Goal: Task Accomplishment & Management: Manage account settings

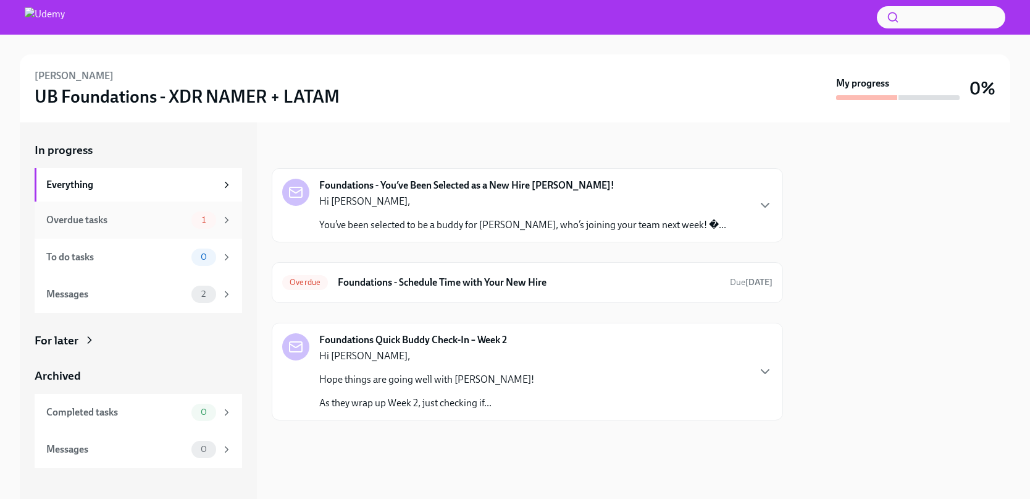
click at [120, 220] on div "Overdue tasks" at bounding box center [116, 220] width 140 height 14
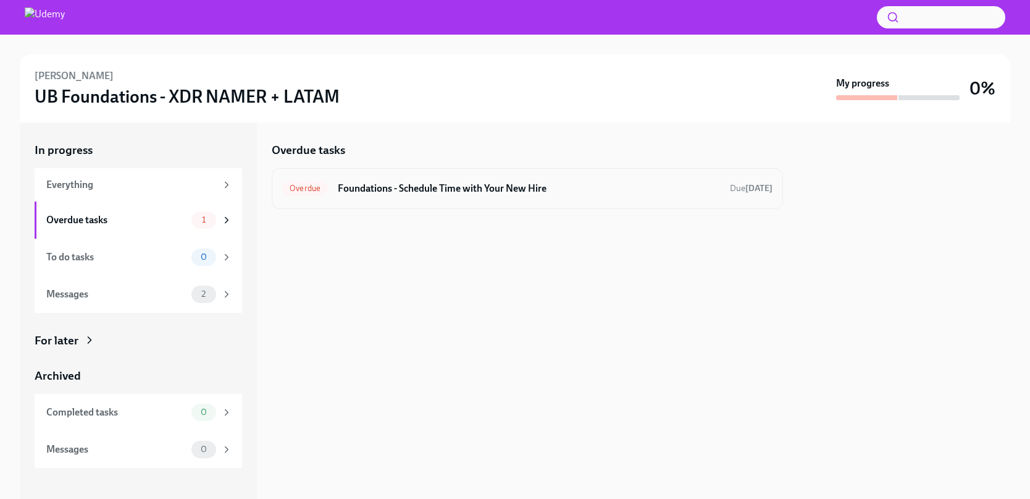
click at [443, 183] on h6 "Foundations - Schedule Time with Your New Hire" at bounding box center [529, 189] width 382 height 14
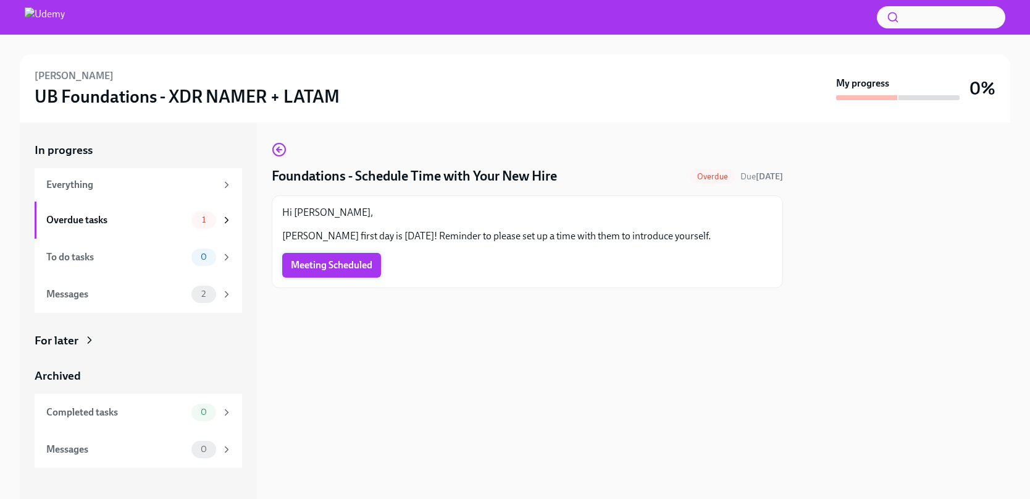
click at [364, 261] on span "Meeting Scheduled" at bounding box center [332, 265] width 82 height 12
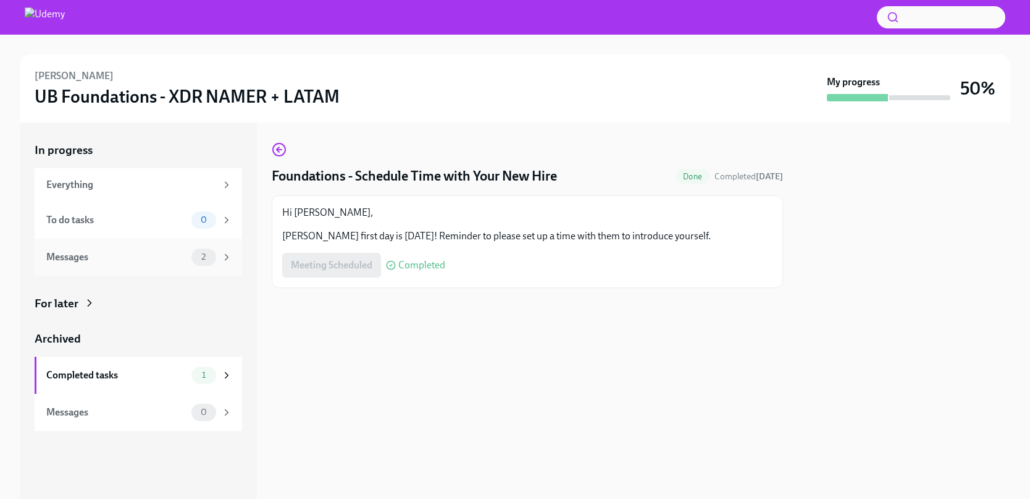
click at [111, 251] on div "Messages" at bounding box center [116, 257] width 140 height 14
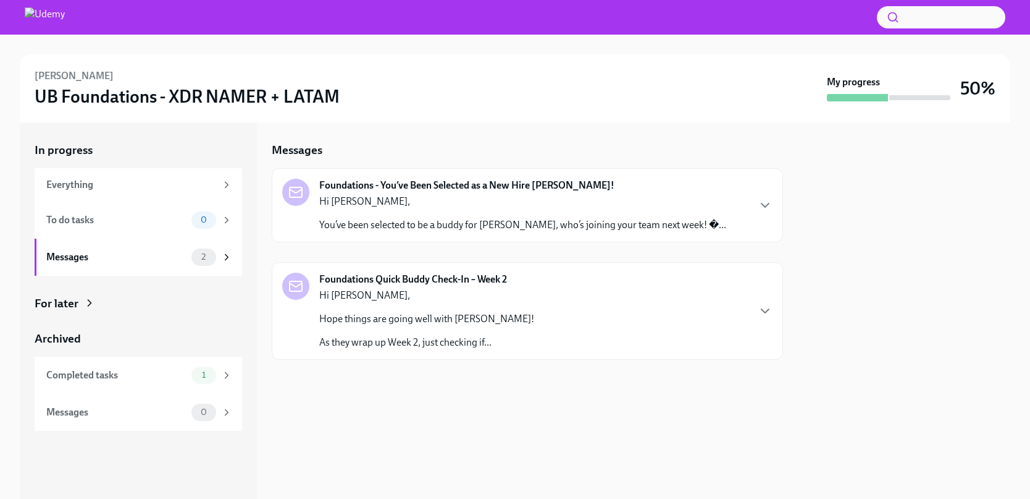
click at [471, 230] on p "You’ve been selected to be a buddy for [PERSON_NAME], who’s joining your team n…" at bounding box center [522, 225] width 407 height 14
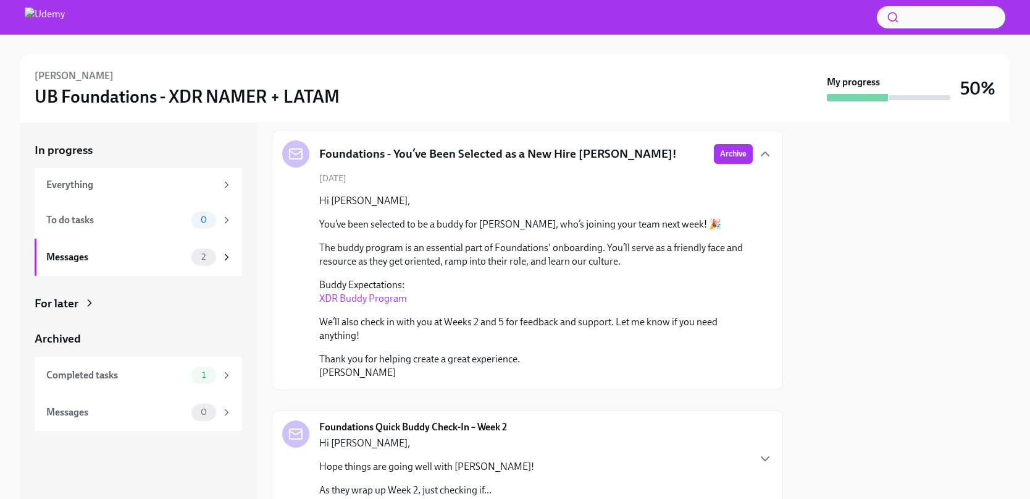
scroll to position [86, 0]
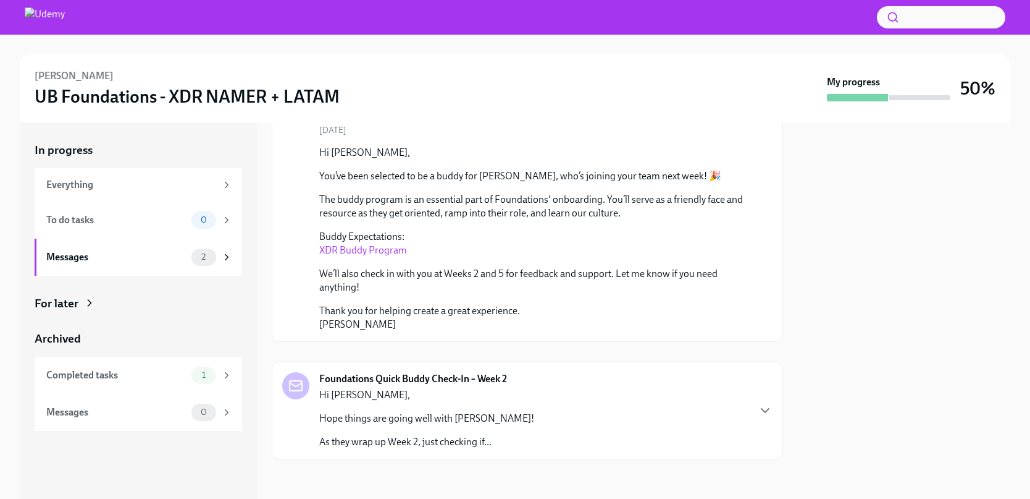
click at [412, 402] on div "Hi [PERSON_NAME], Hope things are going well with [PERSON_NAME]! As they wrap u…" at bounding box center [426, 418] width 215 height 61
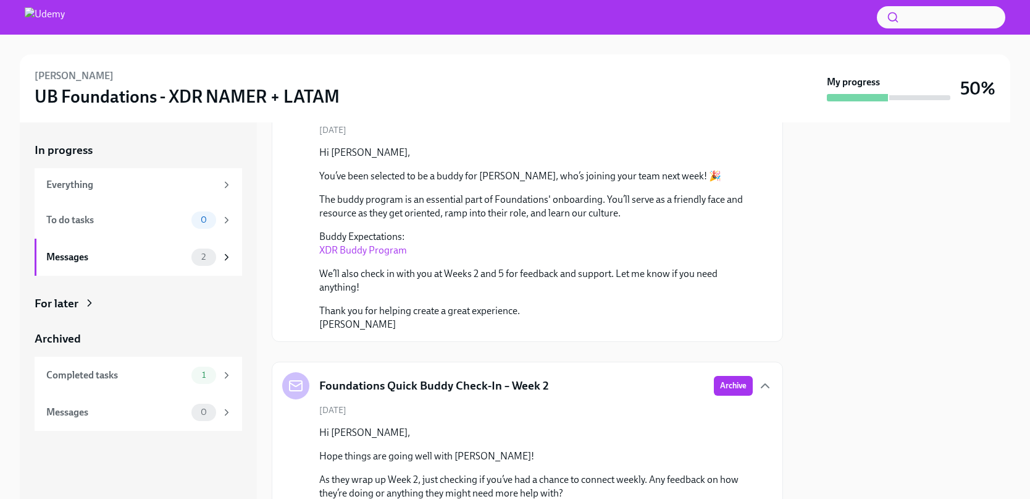
scroll to position [188, 0]
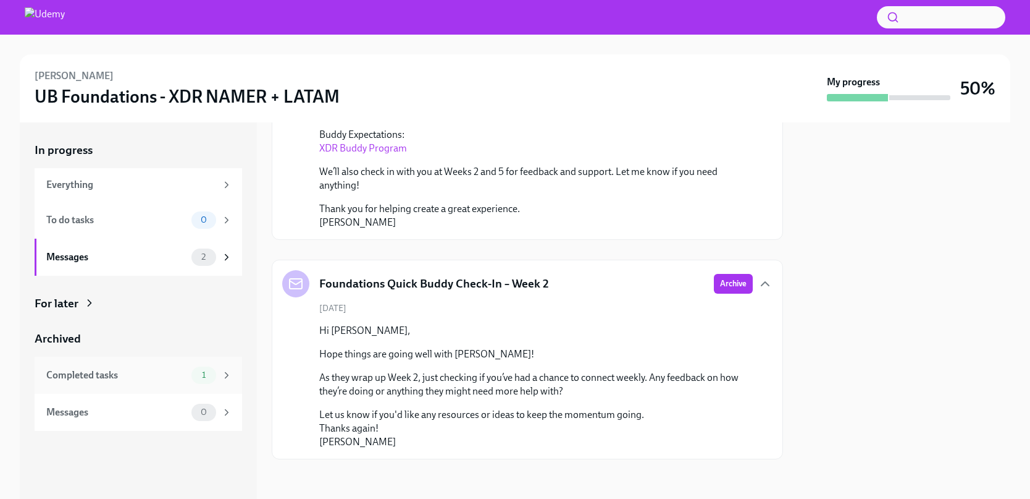
click at [155, 383] on div "Completed tasks 1" at bounding box center [139, 374] width 208 height 37
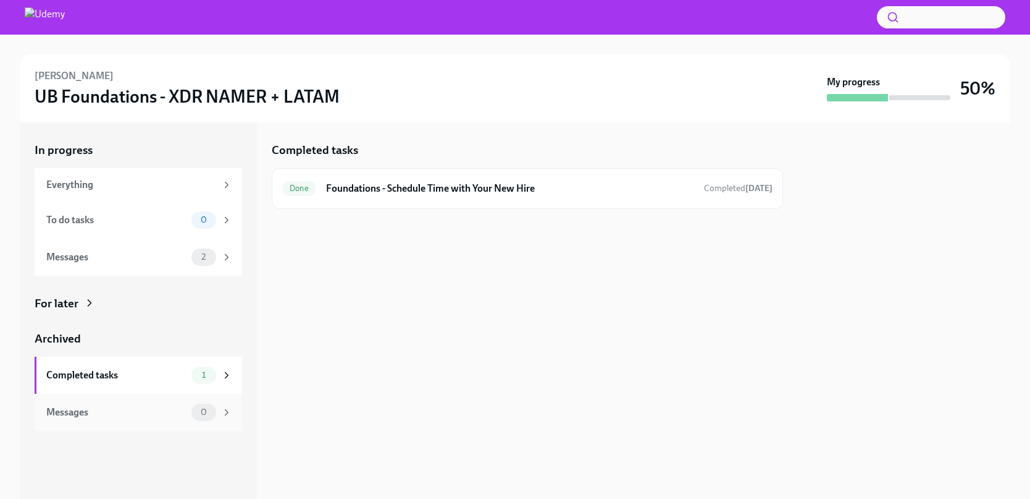
click at [141, 413] on div "Messages" at bounding box center [116, 412] width 140 height 14
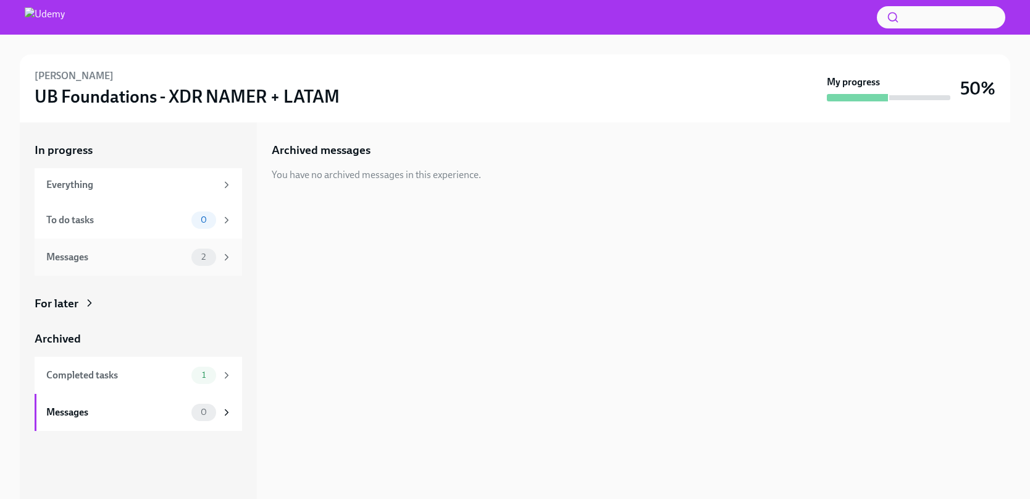
click at [107, 259] on div "Messages" at bounding box center [116, 257] width 140 height 14
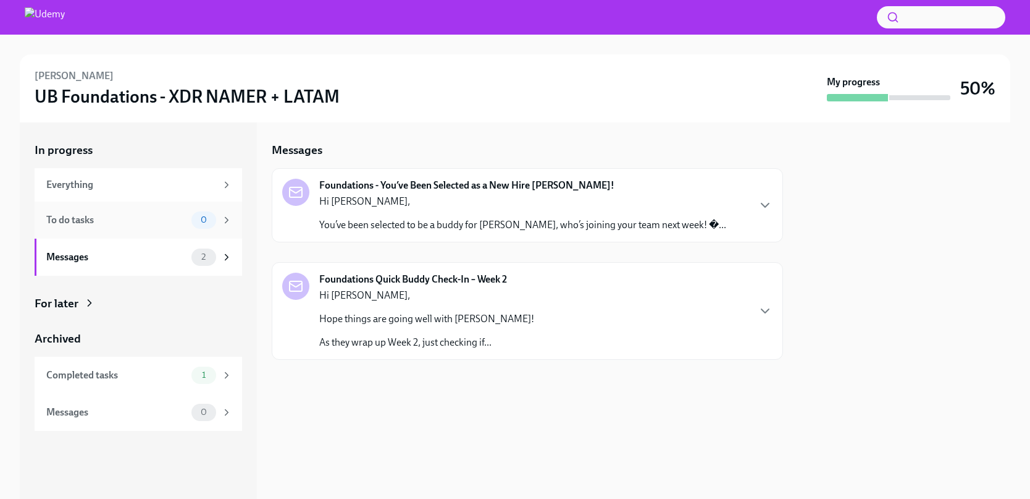
click at [109, 227] on div "To do tasks 0" at bounding box center [139, 219] width 186 height 17
